Goal: Find specific page/section: Find specific page/section

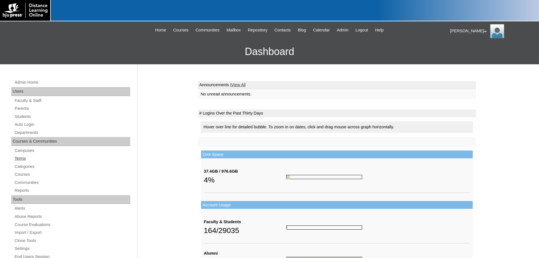
click at [23, 159] on link "Terms" at bounding box center [72, 158] width 116 height 7
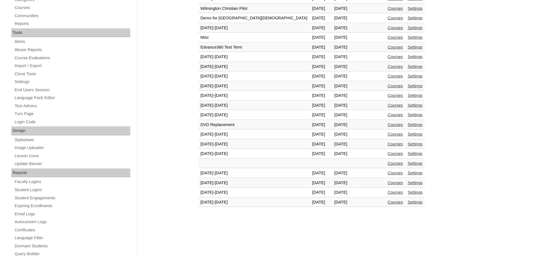
scroll to position [172, 0]
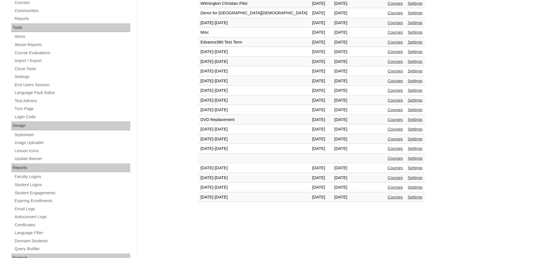
click at [388, 188] on link "Courses" at bounding box center [395, 187] width 15 height 4
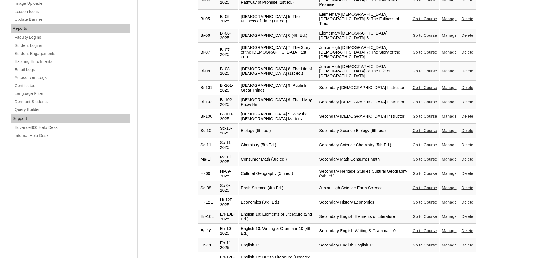
scroll to position [344, 0]
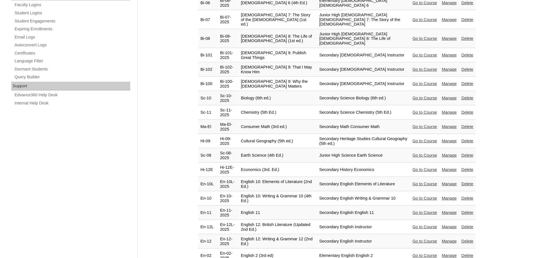
click at [419, 253] on link "Go to Course" at bounding box center [425, 255] width 24 height 4
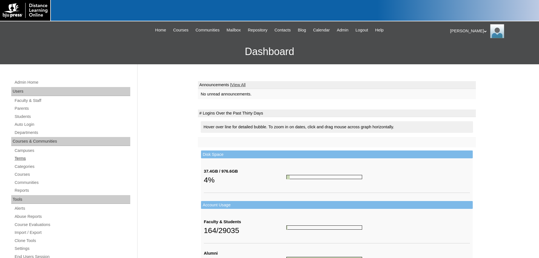
click at [19, 157] on link "Terms" at bounding box center [72, 158] width 116 height 7
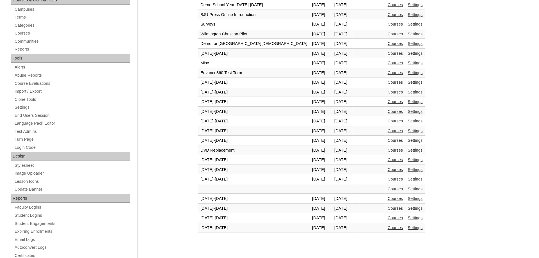
scroll to position [172, 0]
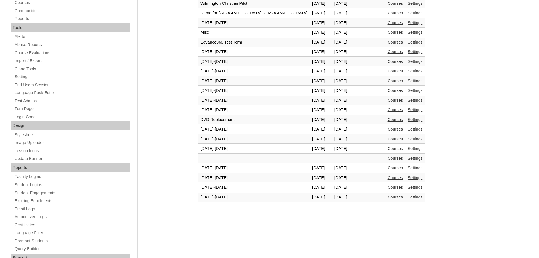
click at [388, 188] on link "Courses" at bounding box center [395, 187] width 15 height 4
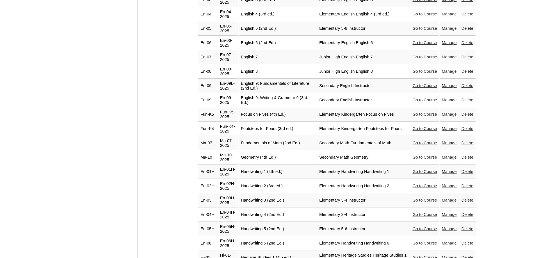
scroll to position [716, 0]
